Goal: Task Accomplishment & Management: Complete application form

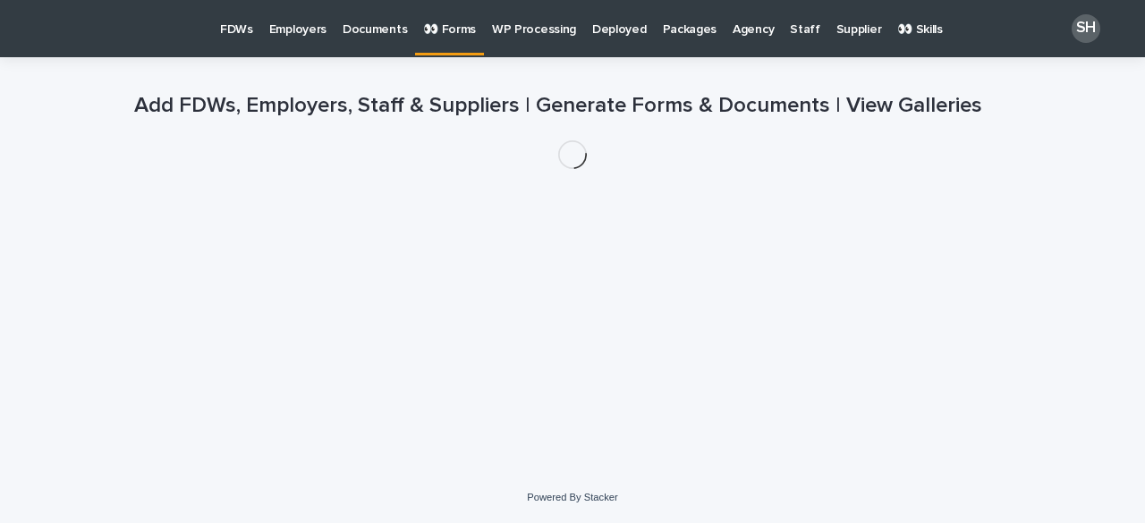
click at [288, 27] on p "Employers" at bounding box center [297, 19] width 57 height 38
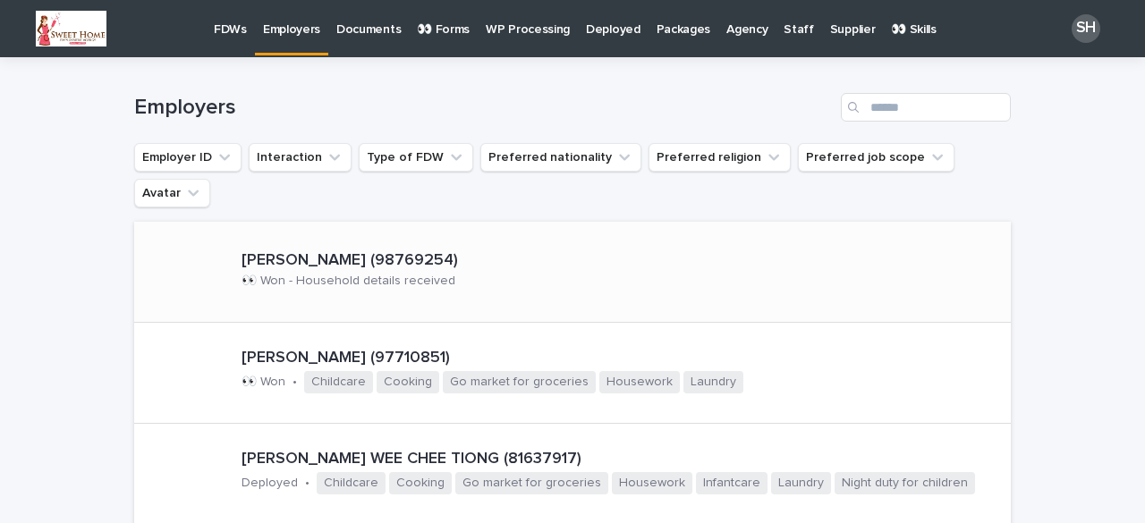
click at [325, 251] on p "[PERSON_NAME] (98769254)" at bounding box center [456, 261] width 430 height 20
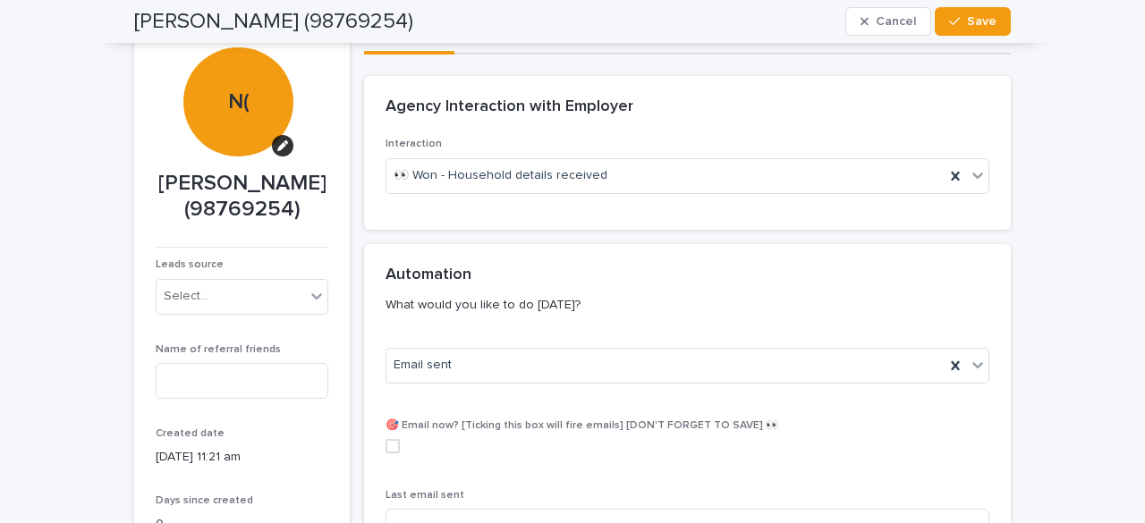
scroll to position [113, 0]
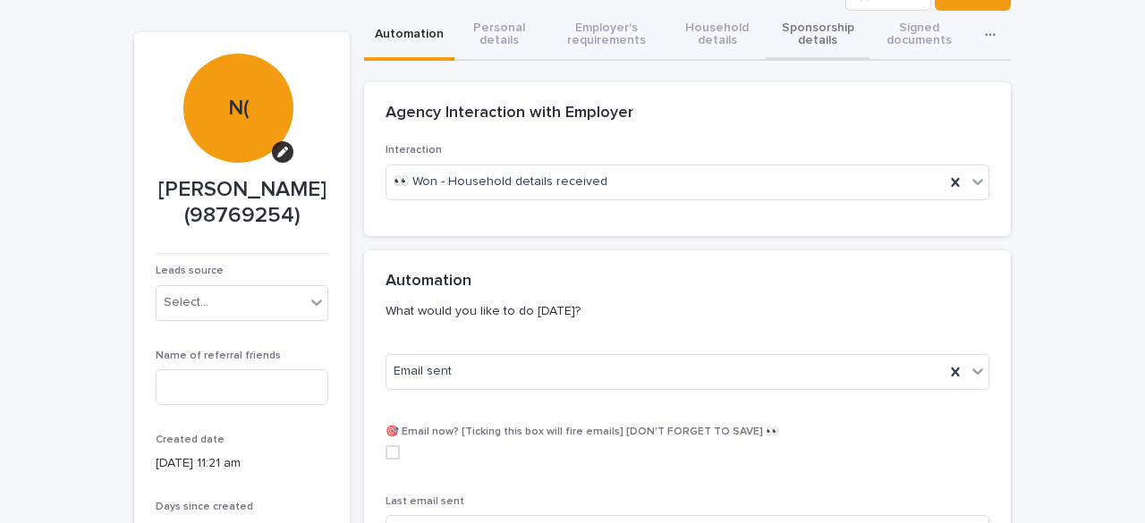
click at [806, 24] on button "Sponsorship details" at bounding box center [817, 36] width 104 height 50
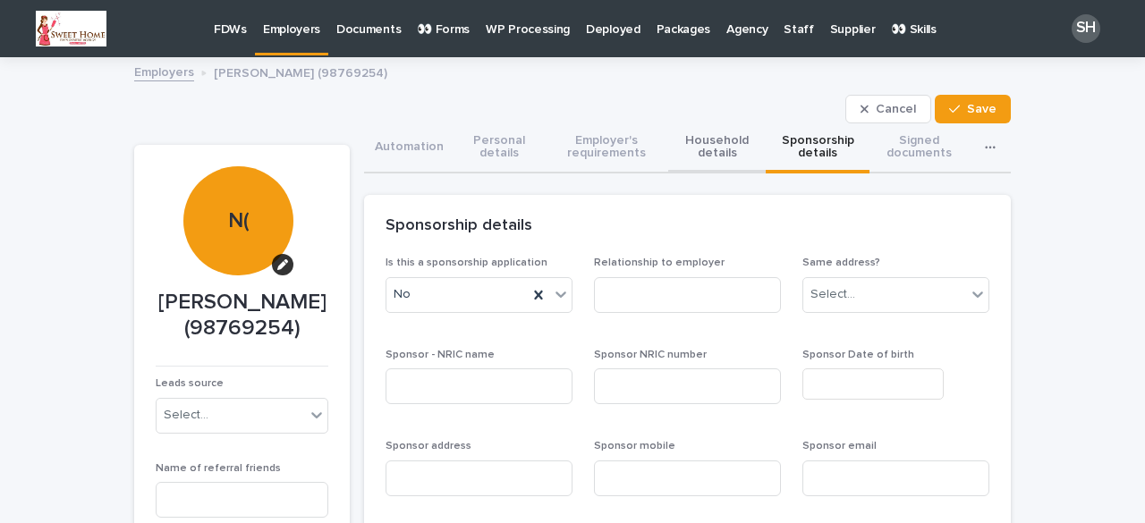
click at [701, 149] on button "Household details" at bounding box center [716, 148] width 97 height 50
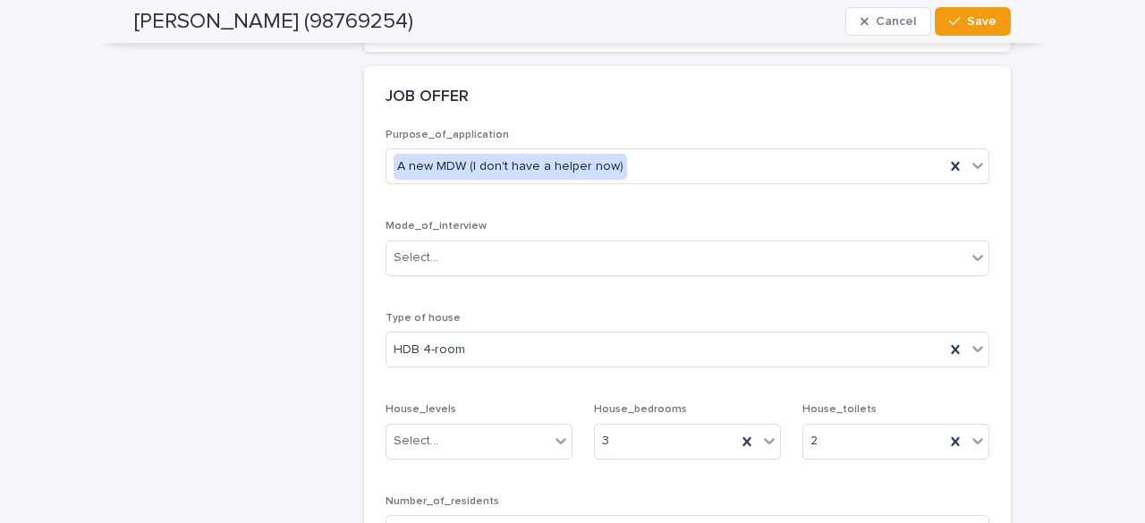
scroll to position [2593, 0]
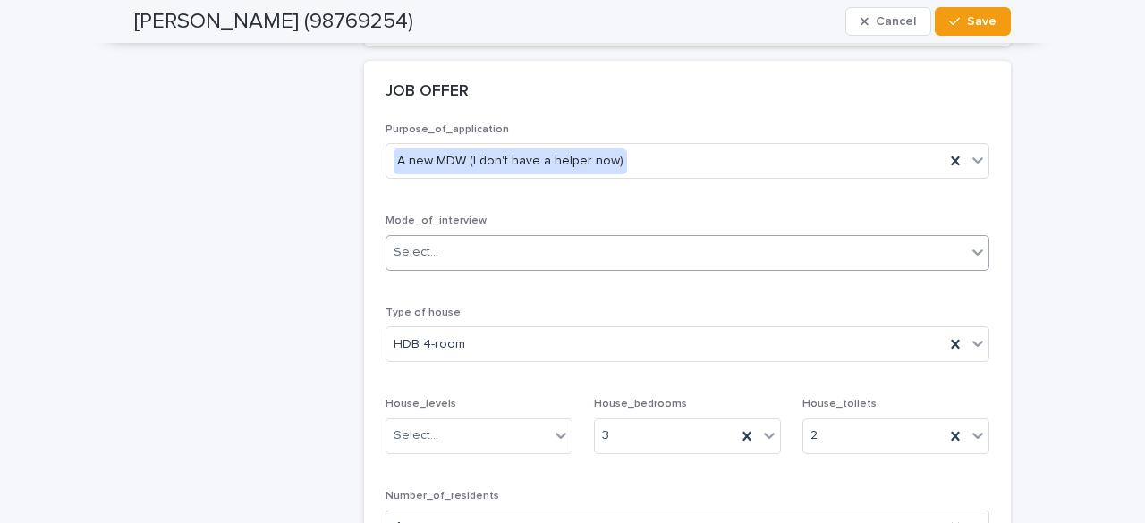
click at [459, 238] on div "Select..." at bounding box center [675, 253] width 579 height 30
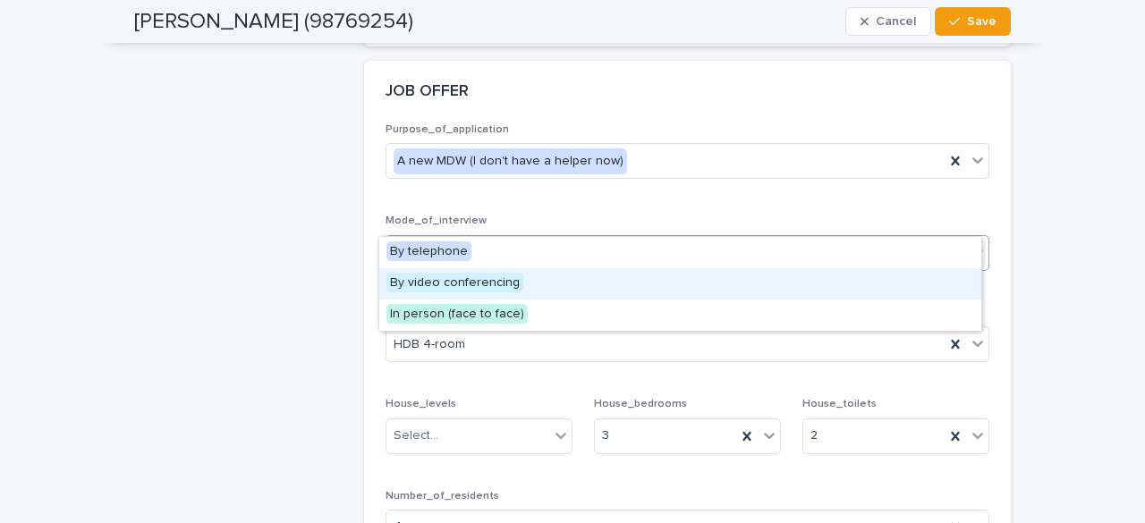
click at [441, 289] on span "By video conferencing" at bounding box center [454, 283] width 137 height 20
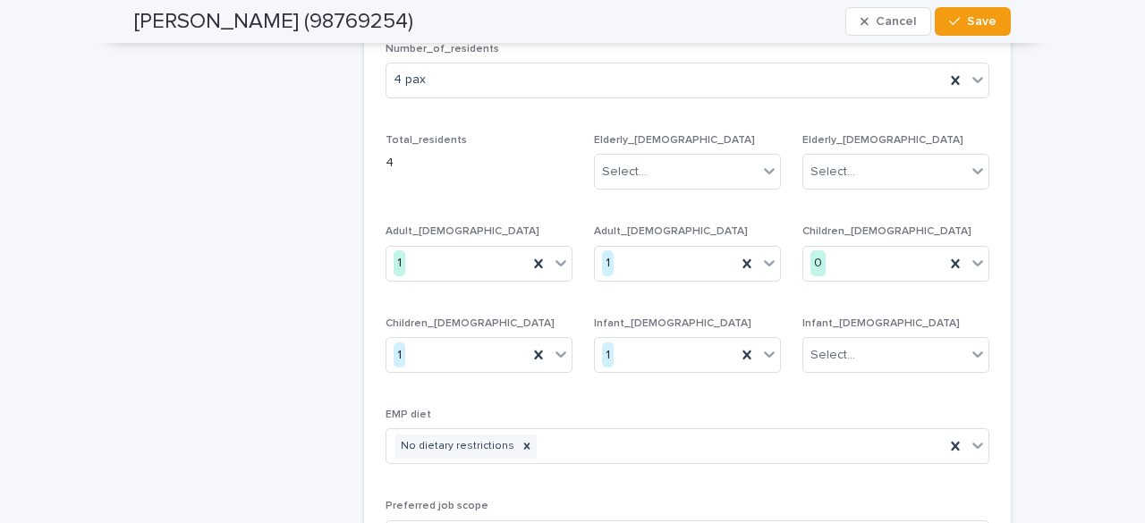
scroll to position [3219, 0]
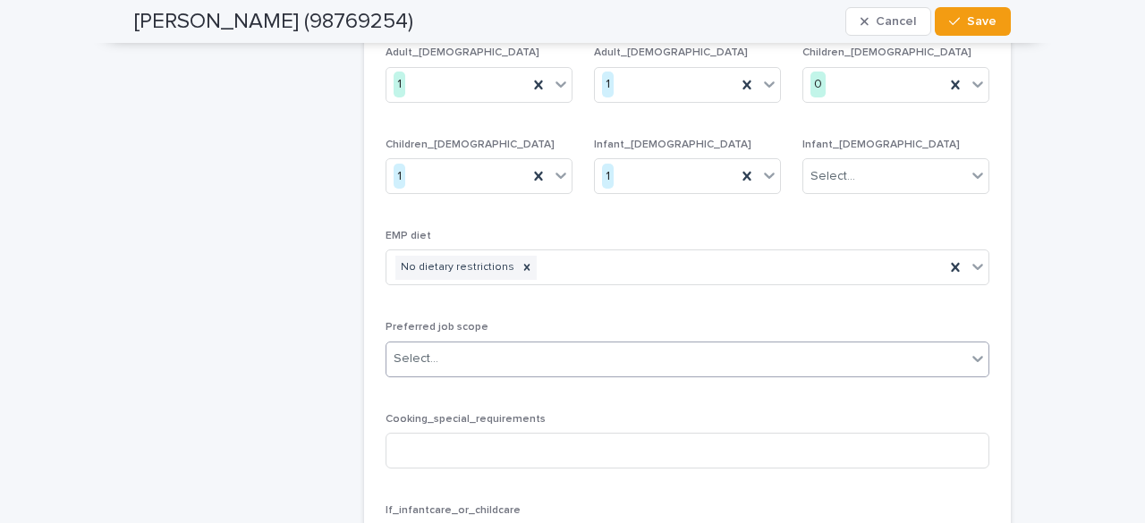
click at [444, 344] on div "Select..." at bounding box center [675, 359] width 579 height 30
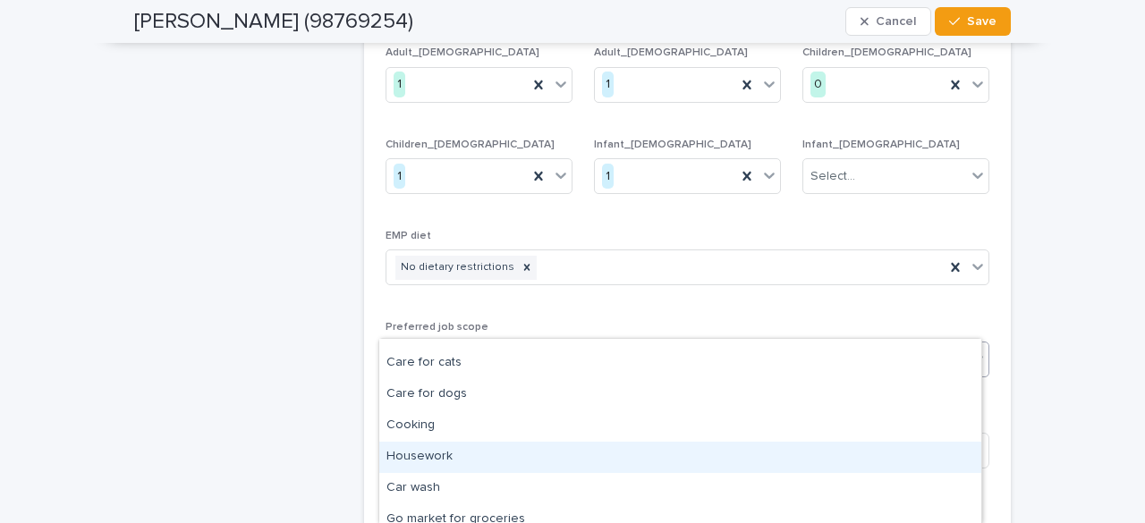
click at [438, 457] on div "Housework" at bounding box center [680, 457] width 602 height 31
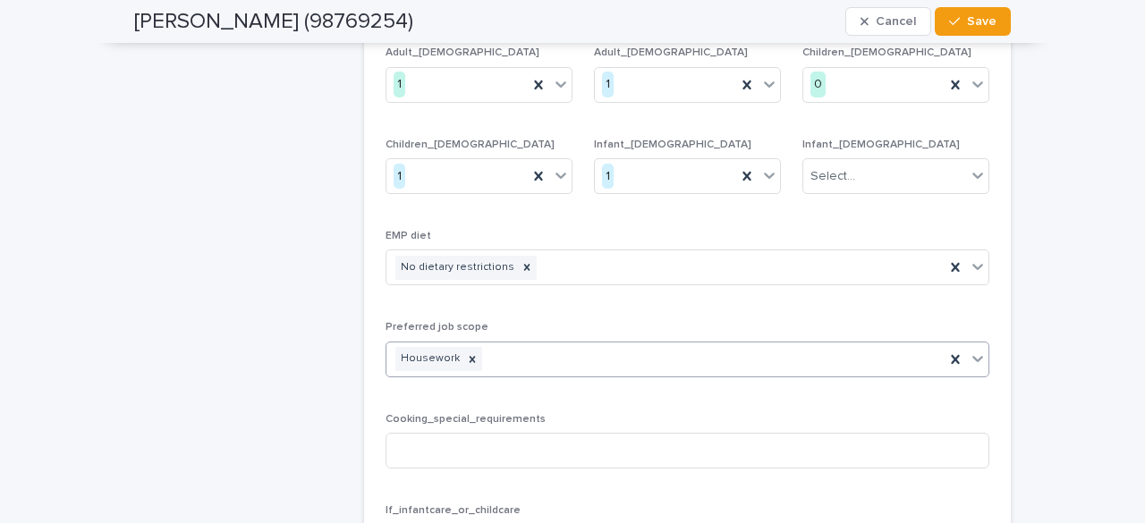
click at [972, 356] on icon at bounding box center [977, 359] width 11 height 6
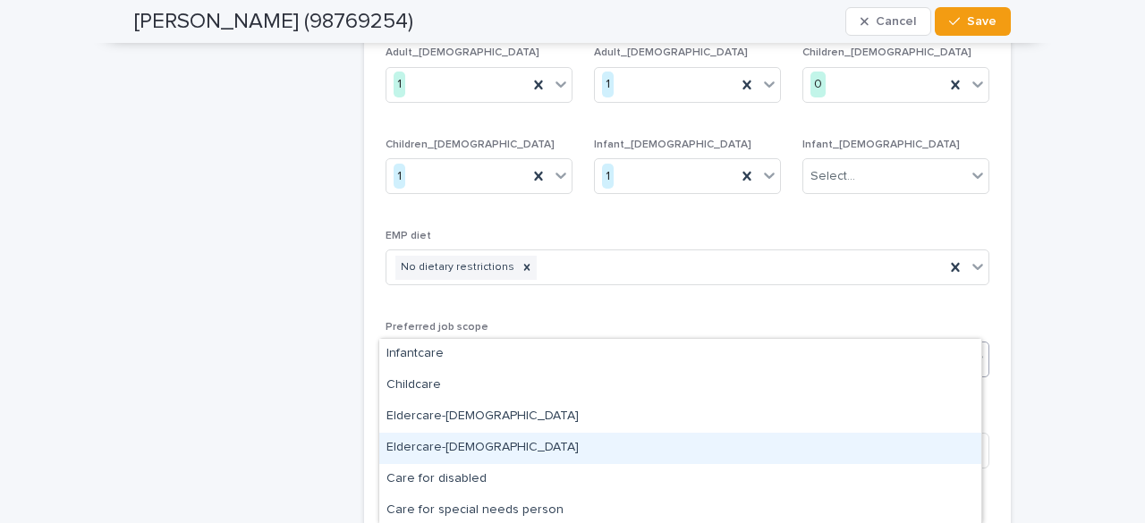
scroll to position [89, 0]
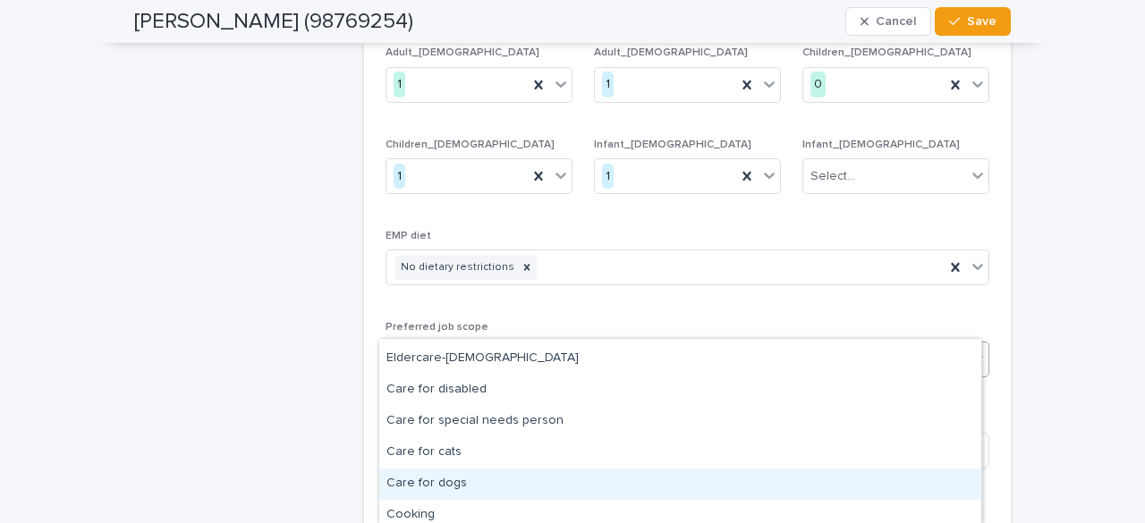
click at [458, 487] on div "Care for dogs" at bounding box center [680, 484] width 602 height 31
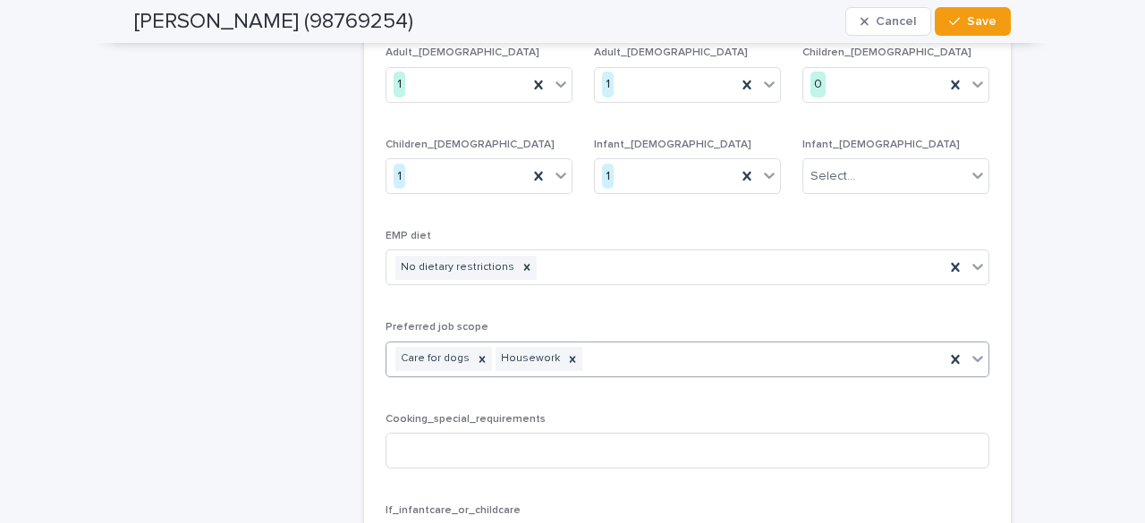
click at [972, 350] on icon at bounding box center [977, 359] width 18 height 18
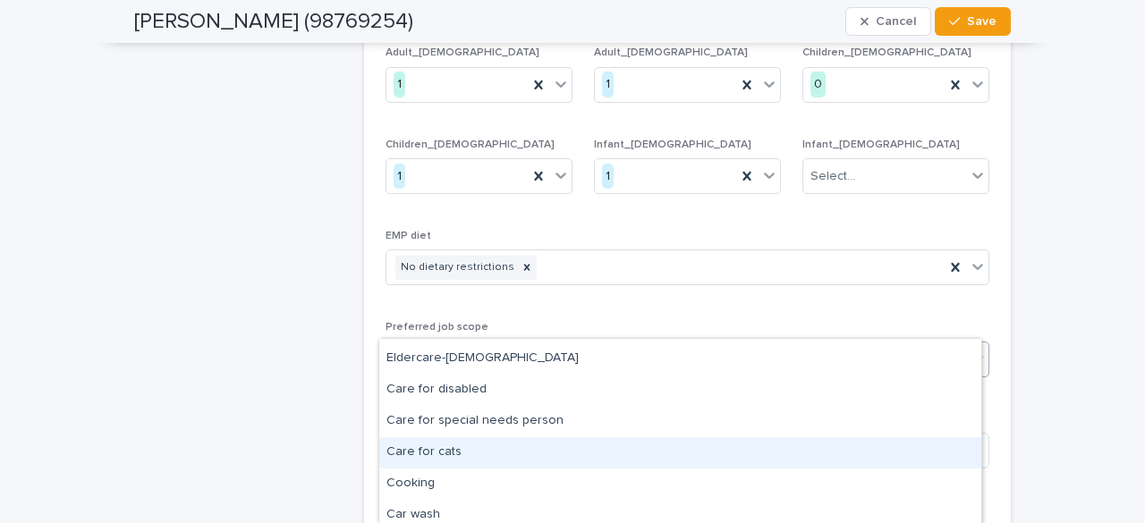
scroll to position [0, 0]
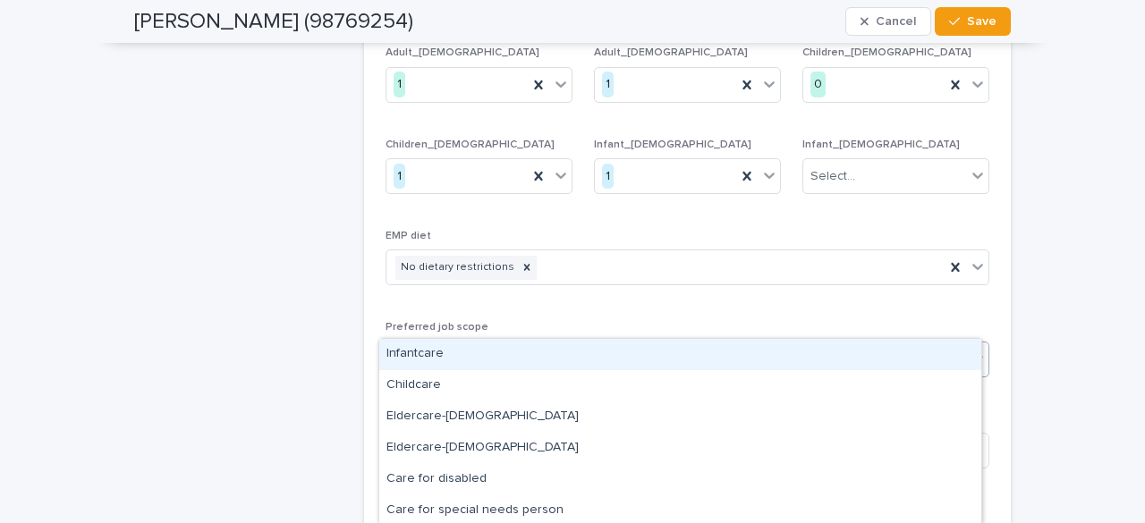
click at [451, 351] on div "Infantcare" at bounding box center [680, 354] width 602 height 31
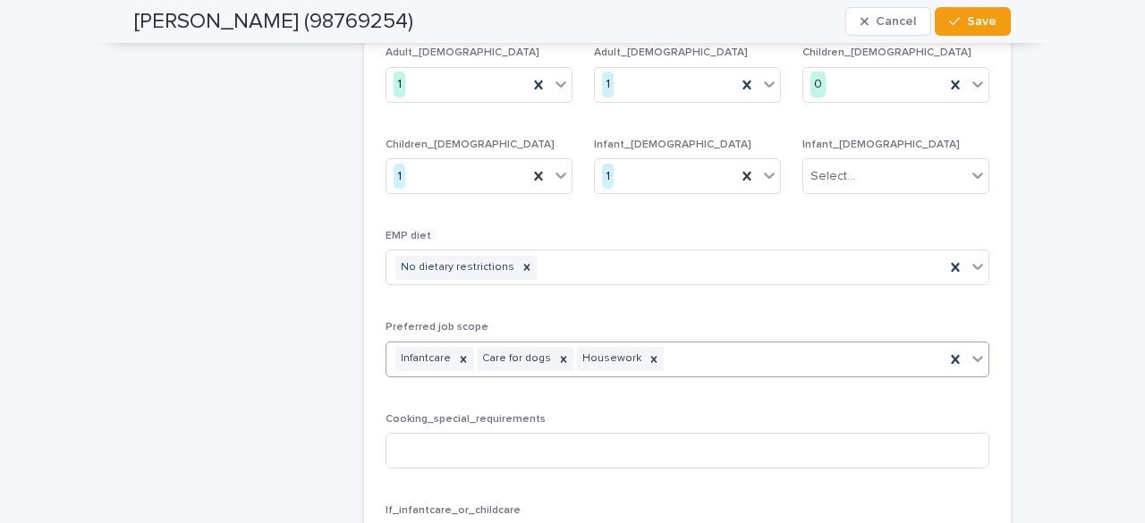
click at [970, 350] on icon at bounding box center [977, 359] width 18 height 18
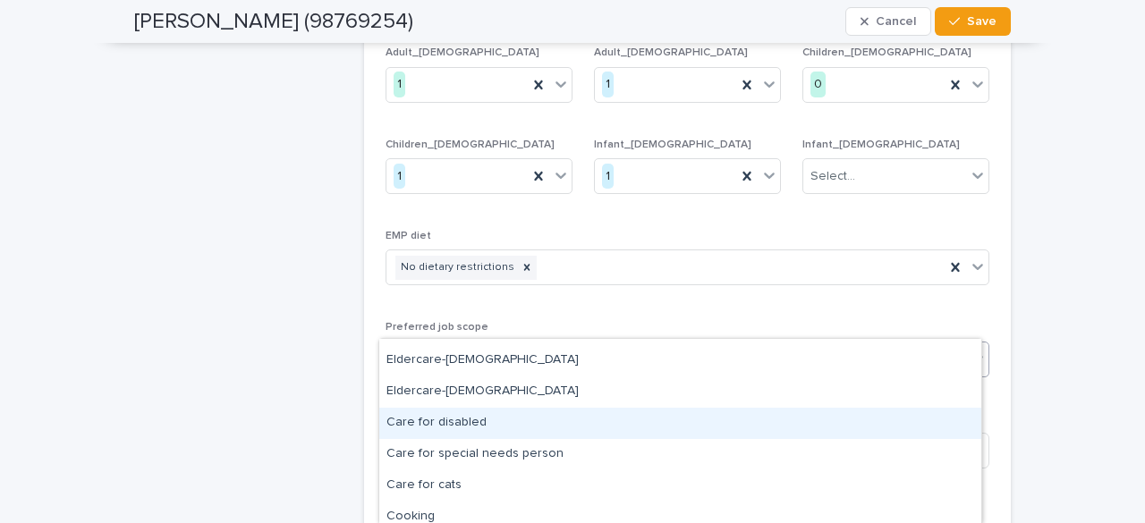
scroll to position [89, 0]
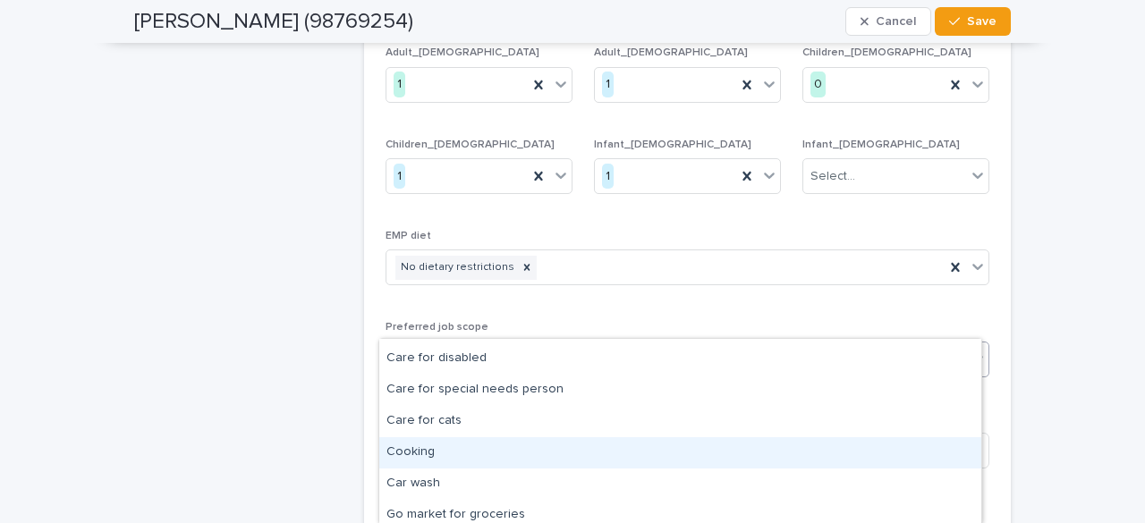
click at [435, 451] on div "Cooking" at bounding box center [680, 452] width 602 height 31
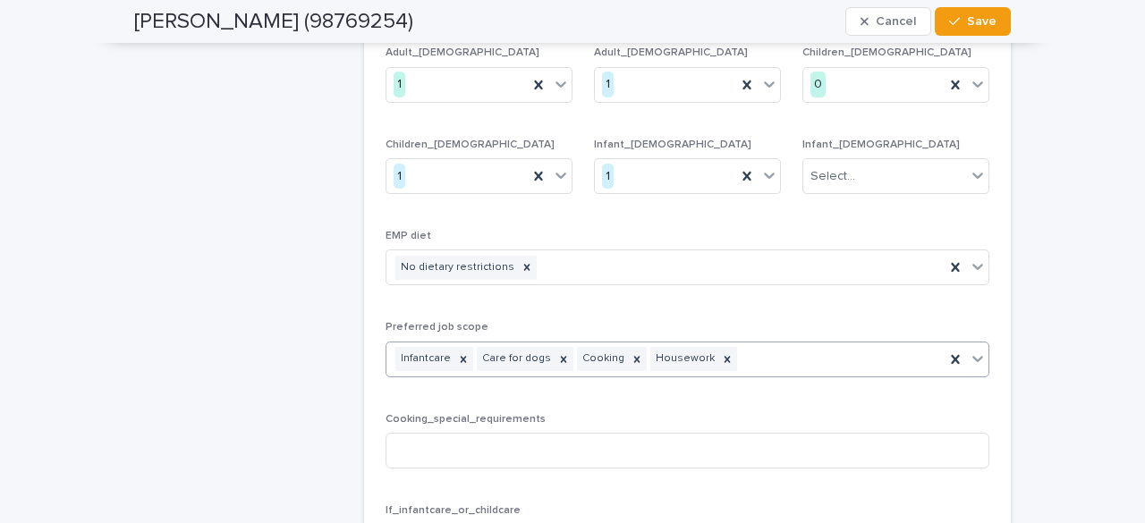
click at [972, 356] on icon at bounding box center [977, 359] width 11 height 6
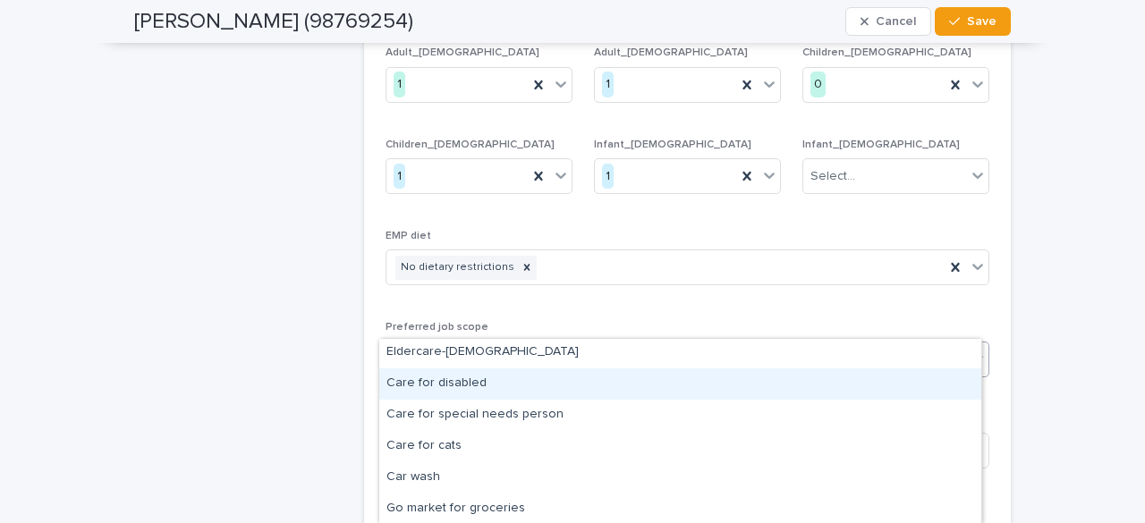
scroll to position [159, 0]
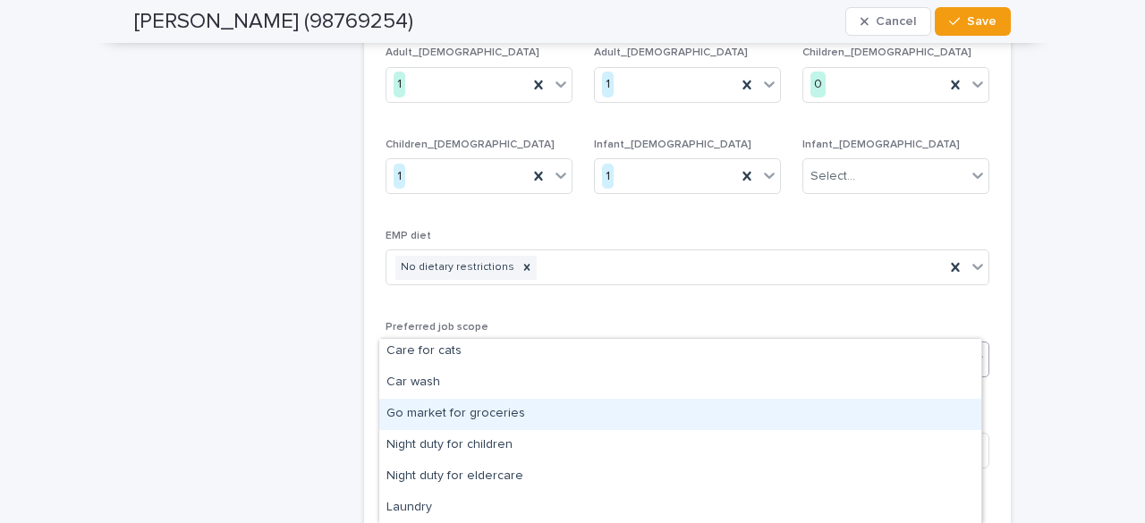
click at [458, 417] on div "Go market for groceries" at bounding box center [680, 414] width 602 height 31
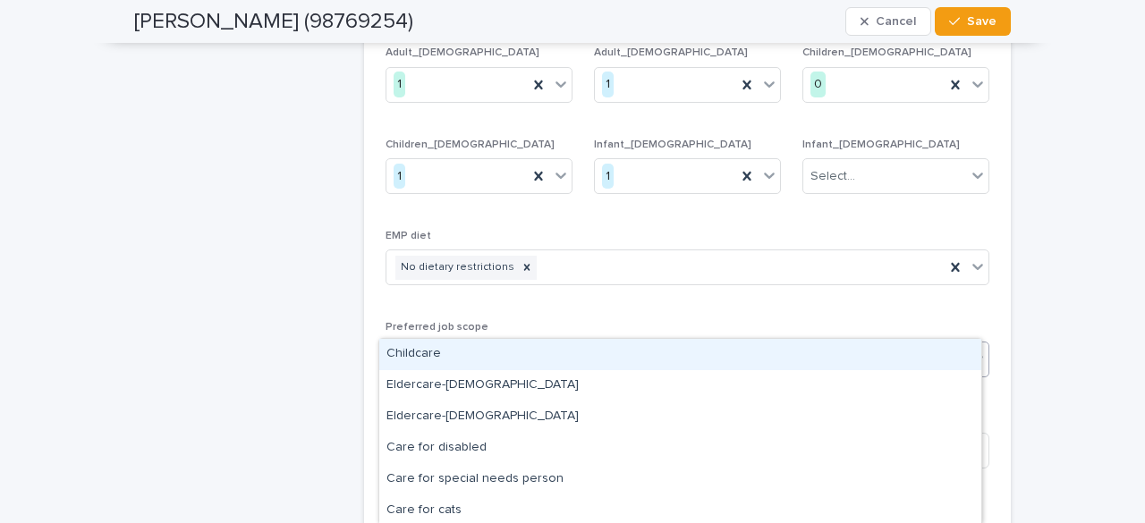
click at [973, 356] on icon at bounding box center [977, 359] width 11 height 6
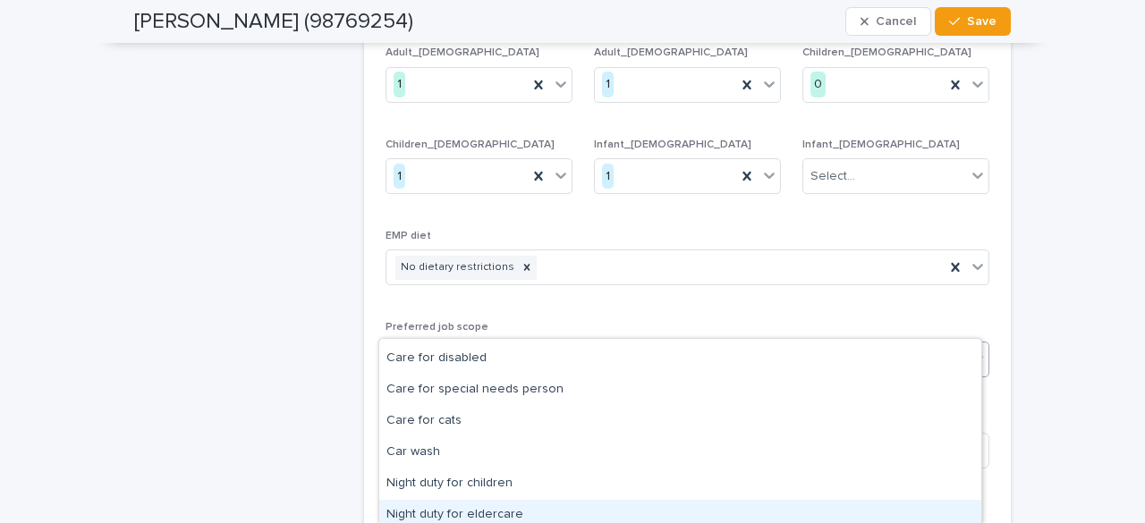
scroll to position [127, 0]
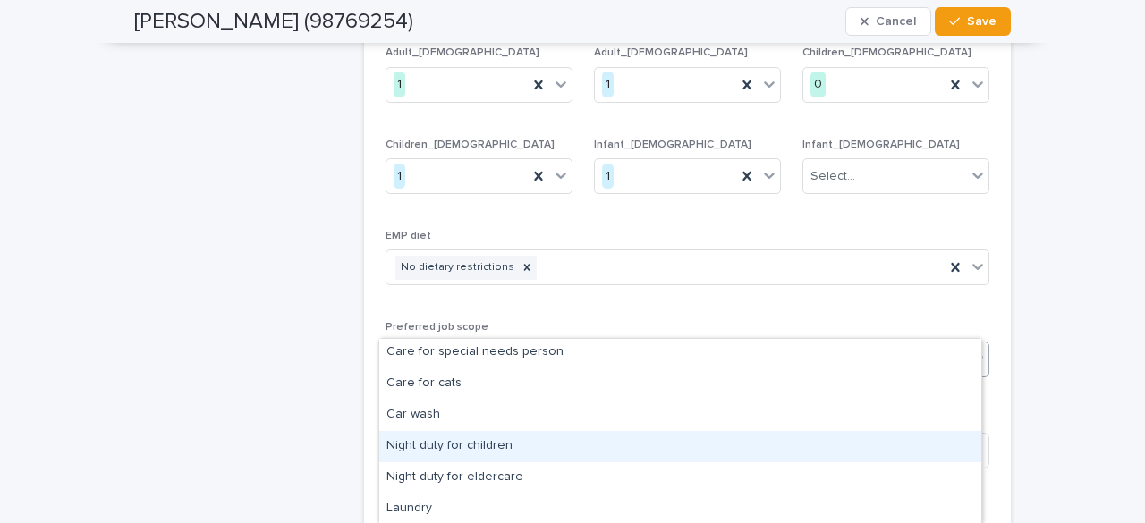
click at [456, 448] on div "Night duty for children" at bounding box center [680, 446] width 602 height 31
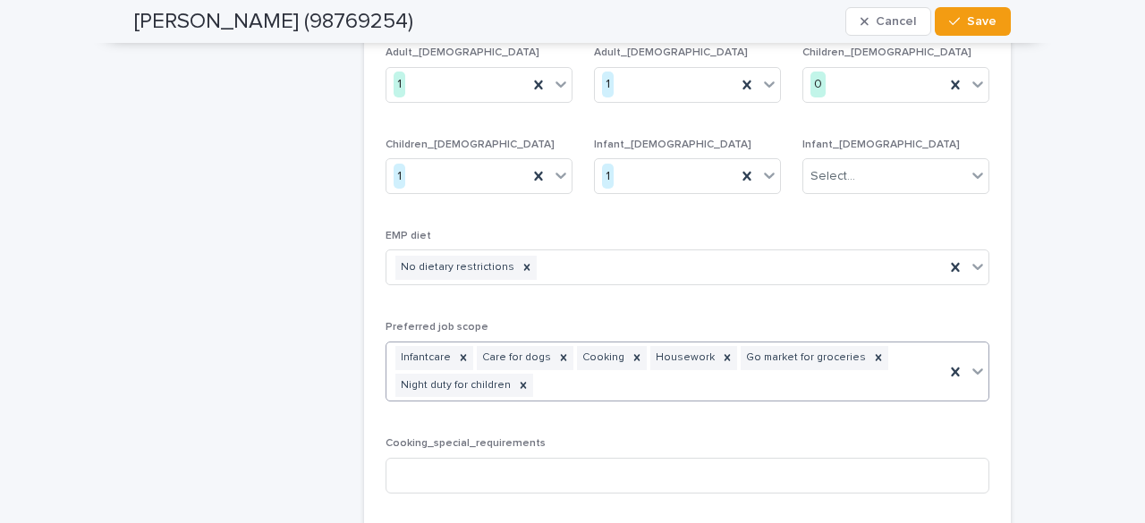
click at [968, 362] on icon at bounding box center [977, 371] width 18 height 18
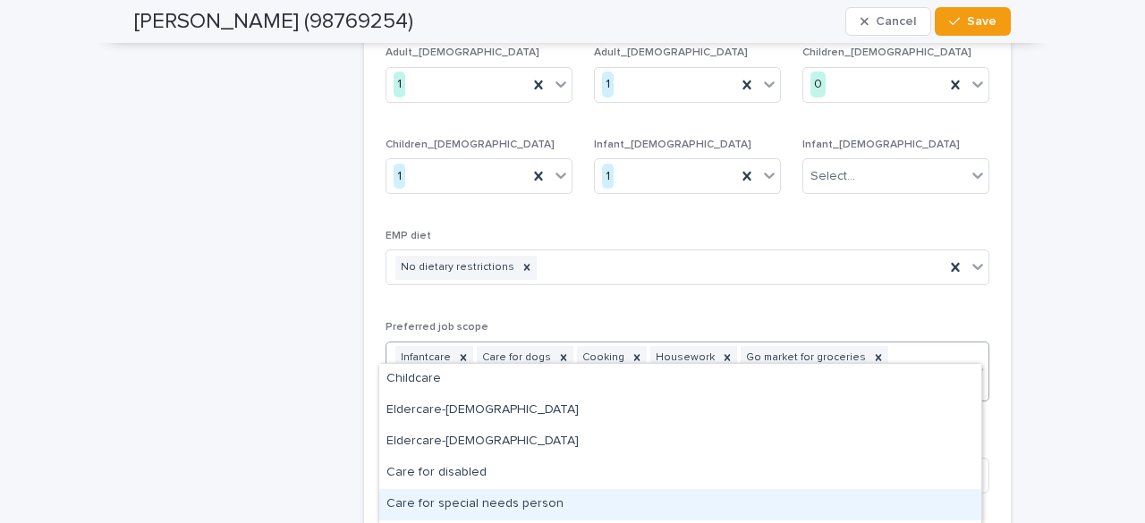
scroll to position [121, 0]
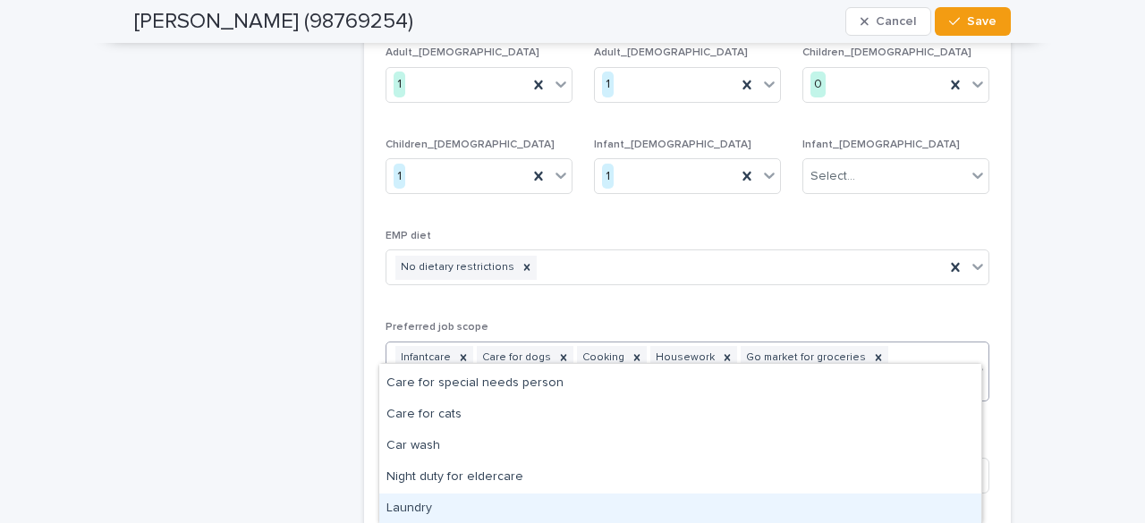
click at [420, 500] on div "Laundry" at bounding box center [680, 509] width 602 height 31
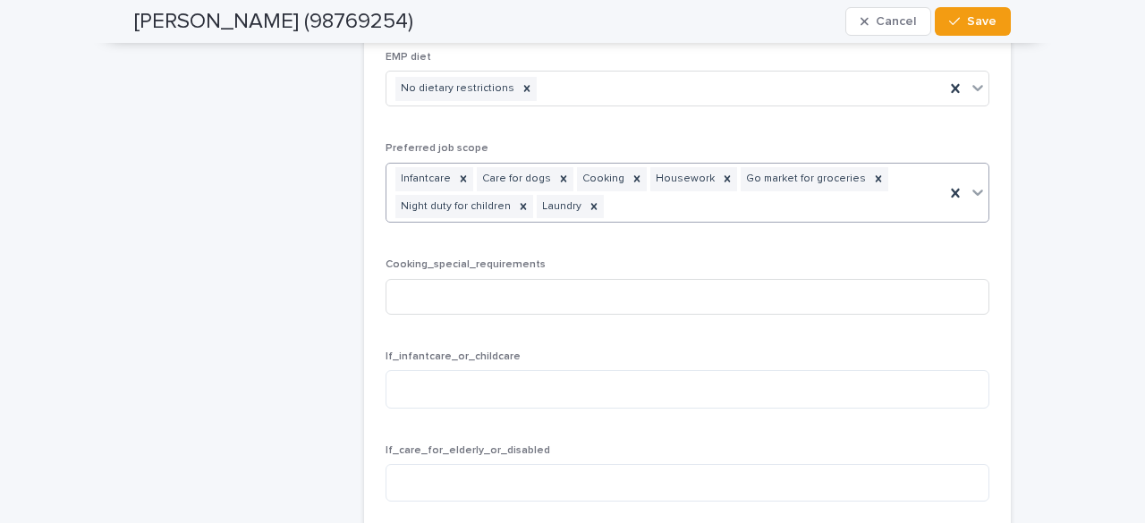
scroll to position [3398, 0]
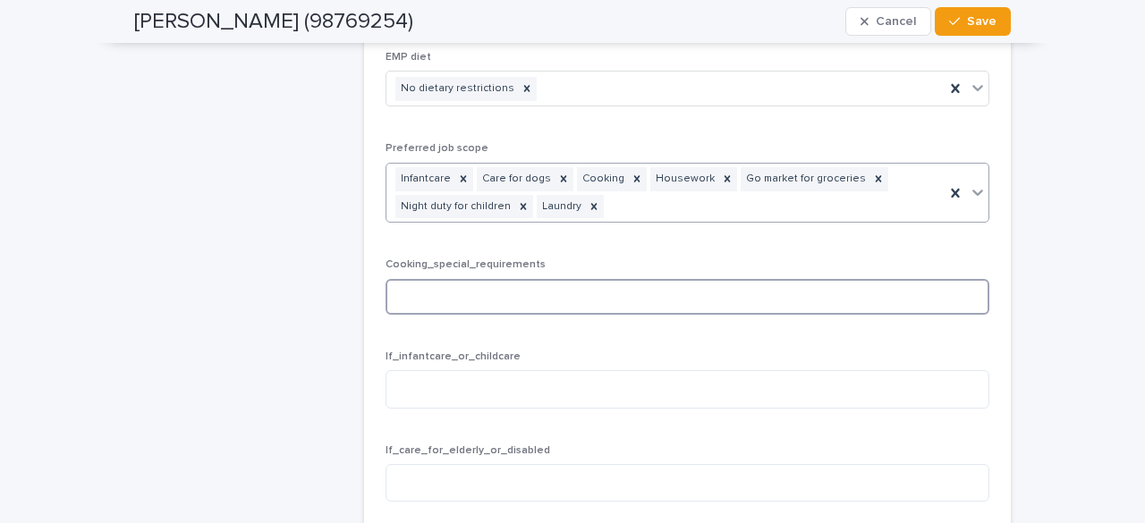
click at [504, 279] on input at bounding box center [687, 297] width 604 height 36
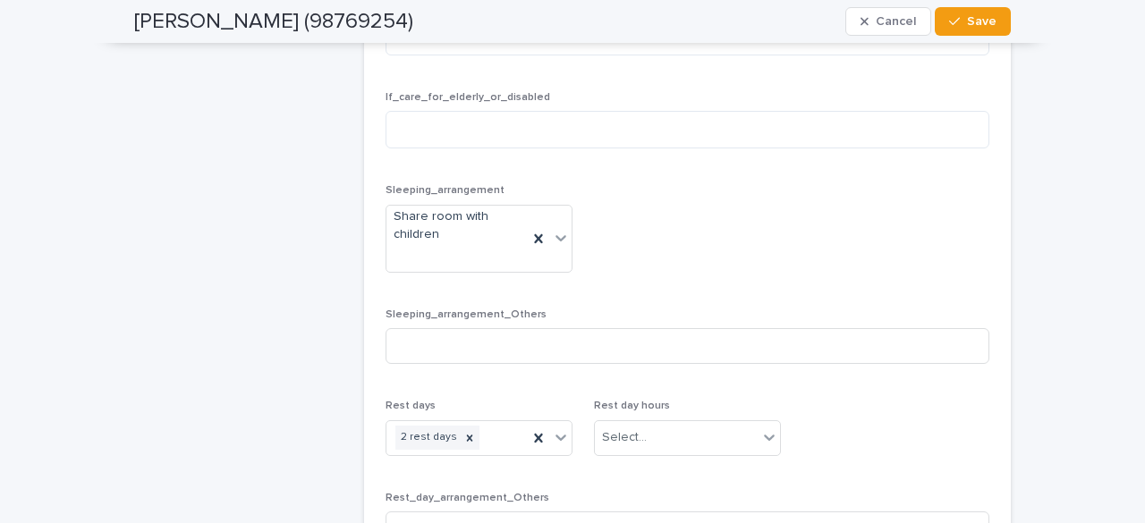
scroll to position [3756, 0]
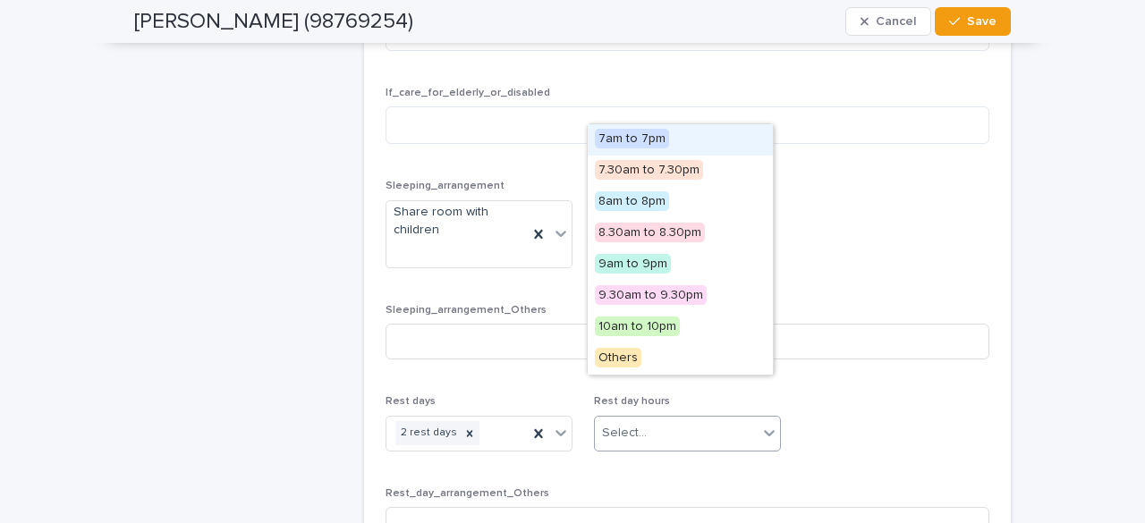
click at [746, 418] on div "Select..." at bounding box center [676, 433] width 163 height 30
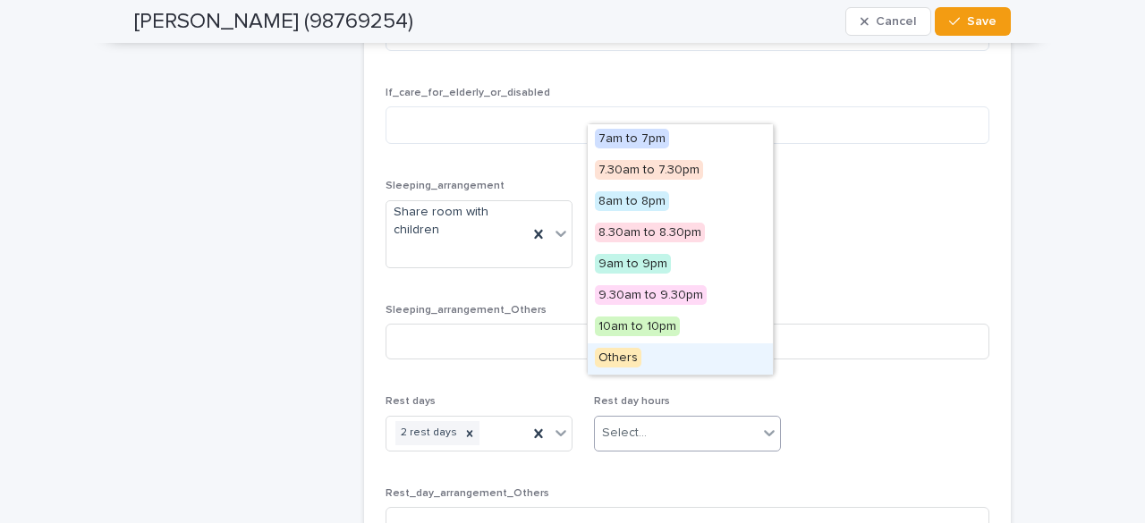
click at [638, 351] on div "Others" at bounding box center [679, 358] width 185 height 31
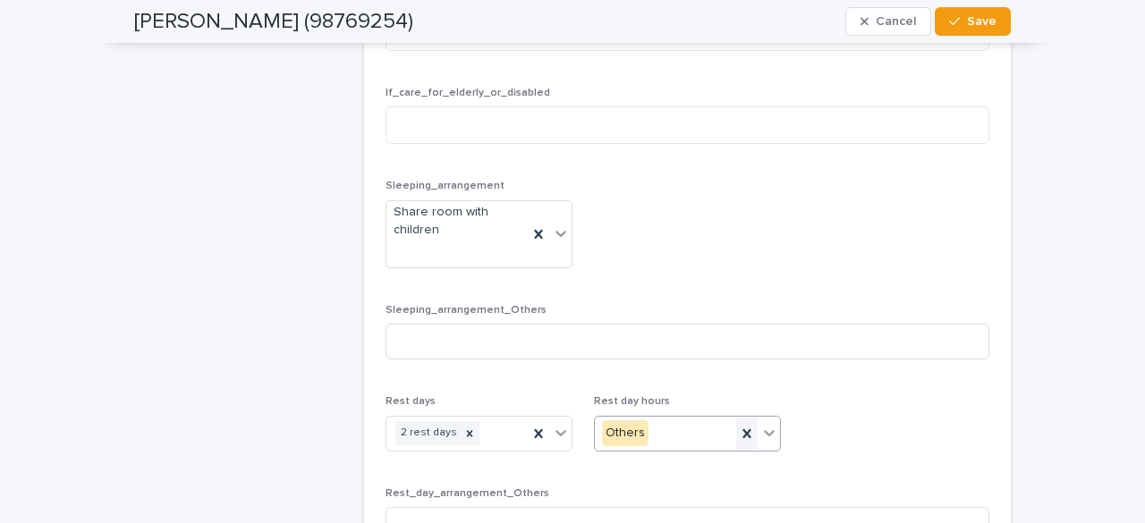
click at [742, 429] on icon at bounding box center [746, 433] width 8 height 9
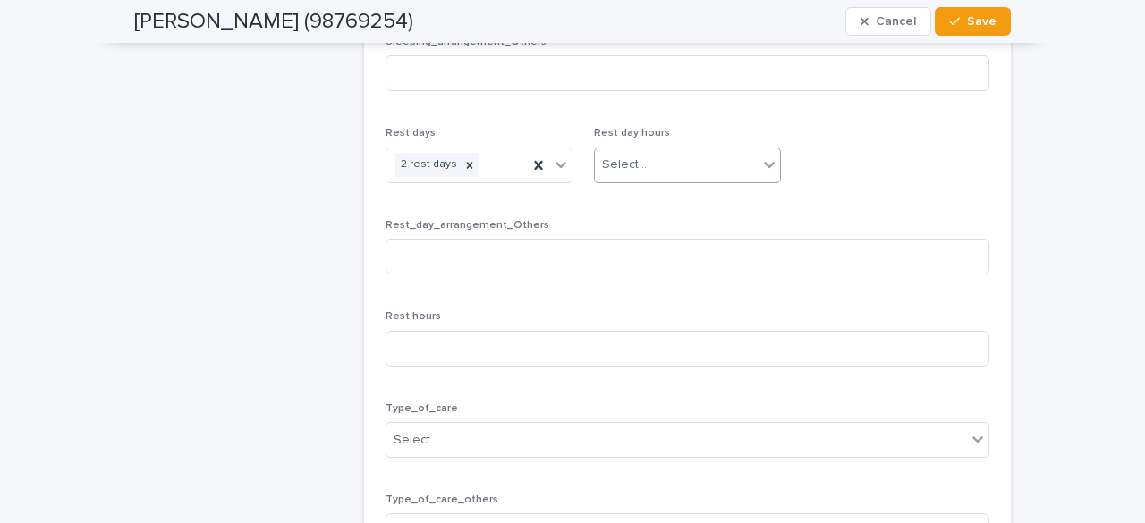
scroll to position [4113, 0]
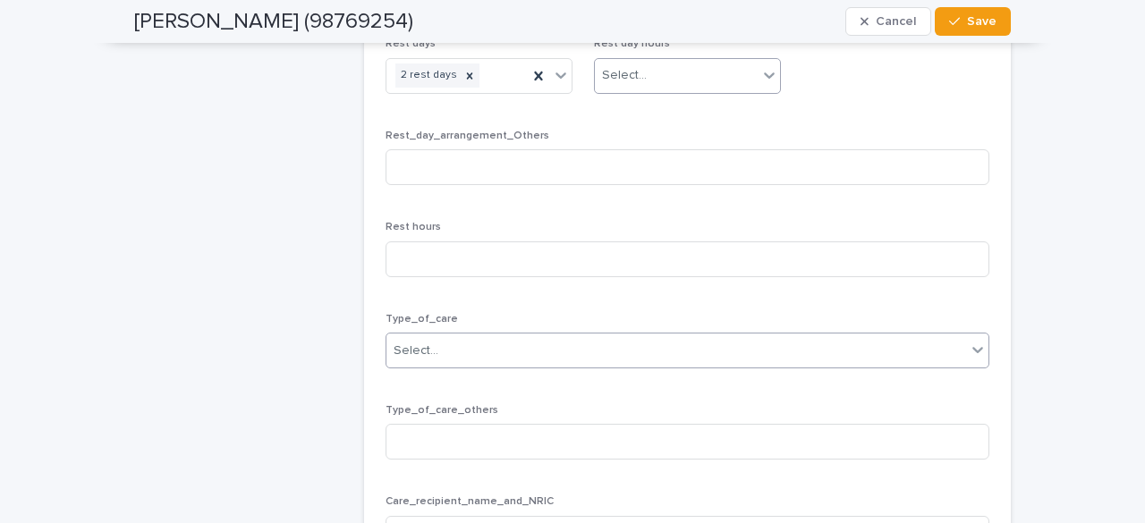
click at [460, 336] on div "Select..." at bounding box center [675, 351] width 579 height 30
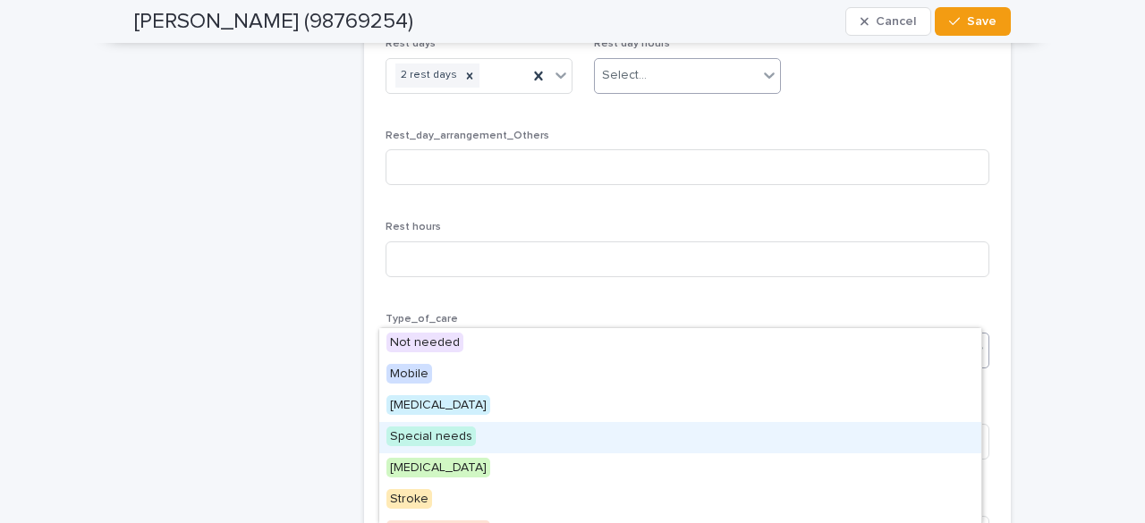
scroll to position [86, 0]
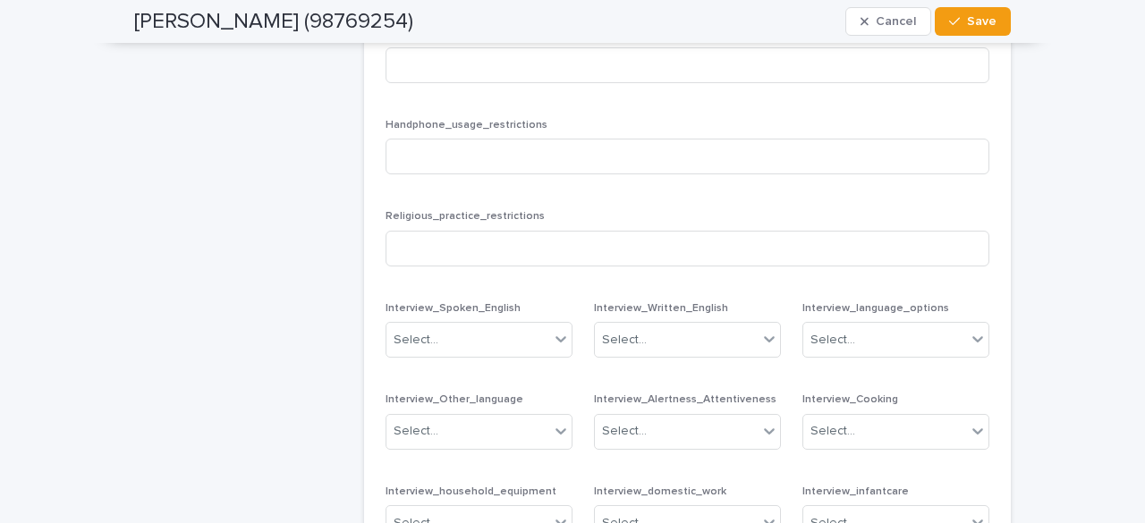
scroll to position [4829, 0]
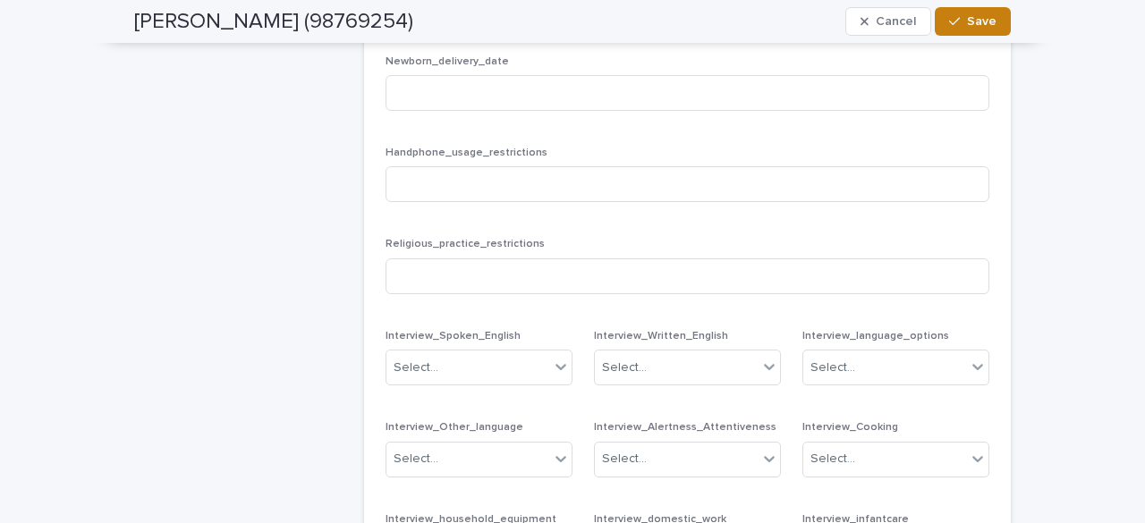
click at [975, 23] on span "Save" at bounding box center [982, 21] width 30 height 13
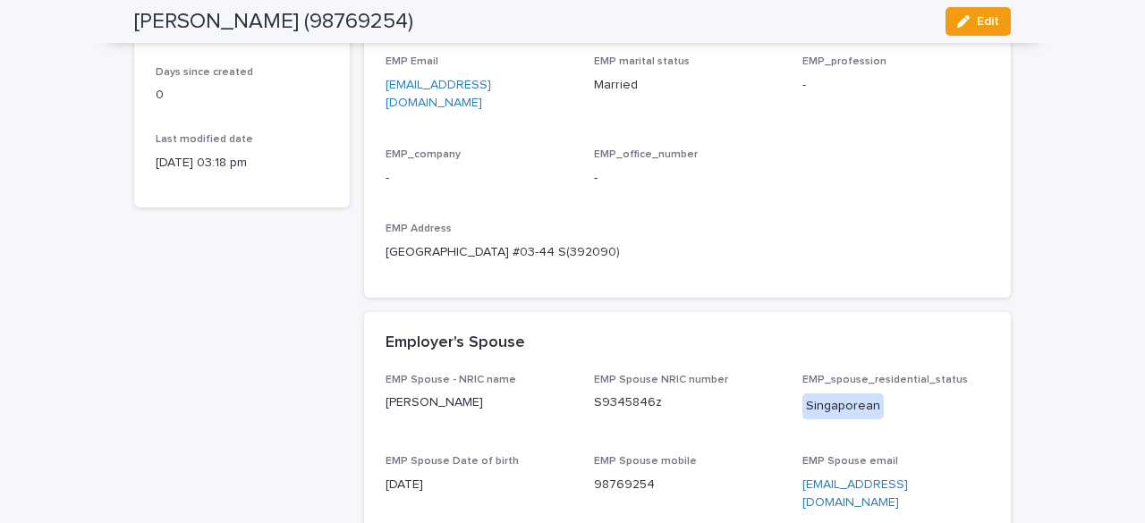
scroll to position [21, 0]
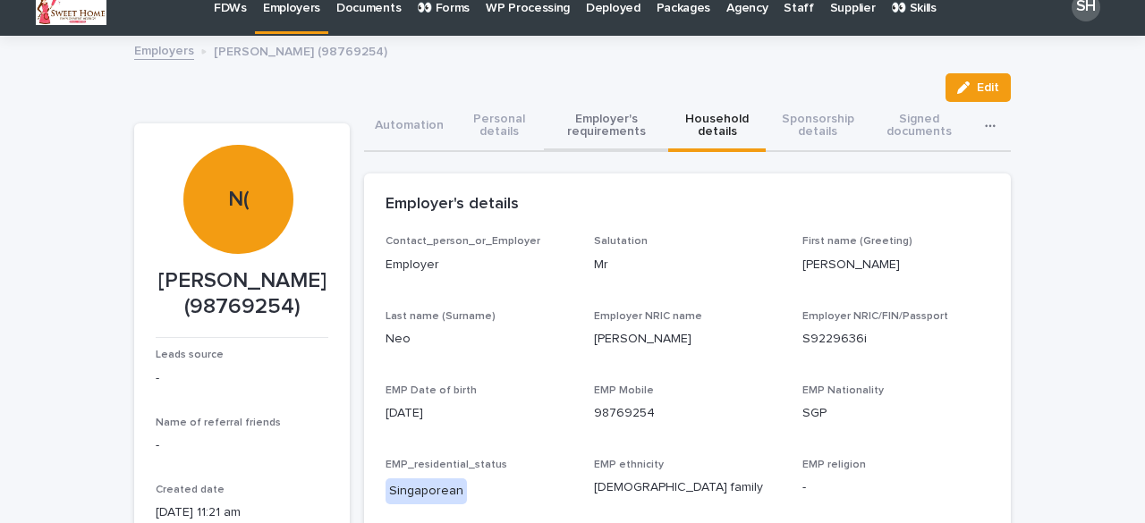
click at [634, 124] on button "Employer's requirements" at bounding box center [606, 127] width 125 height 50
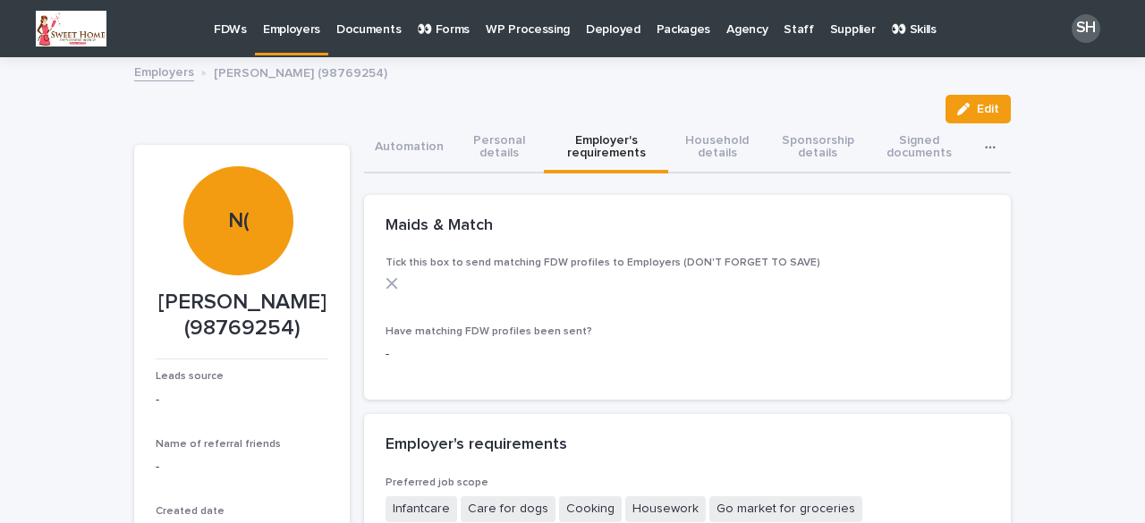
click at [456, 30] on p "👀 Forms" at bounding box center [443, 19] width 53 height 38
